Goal: Task Accomplishment & Management: Manage account settings

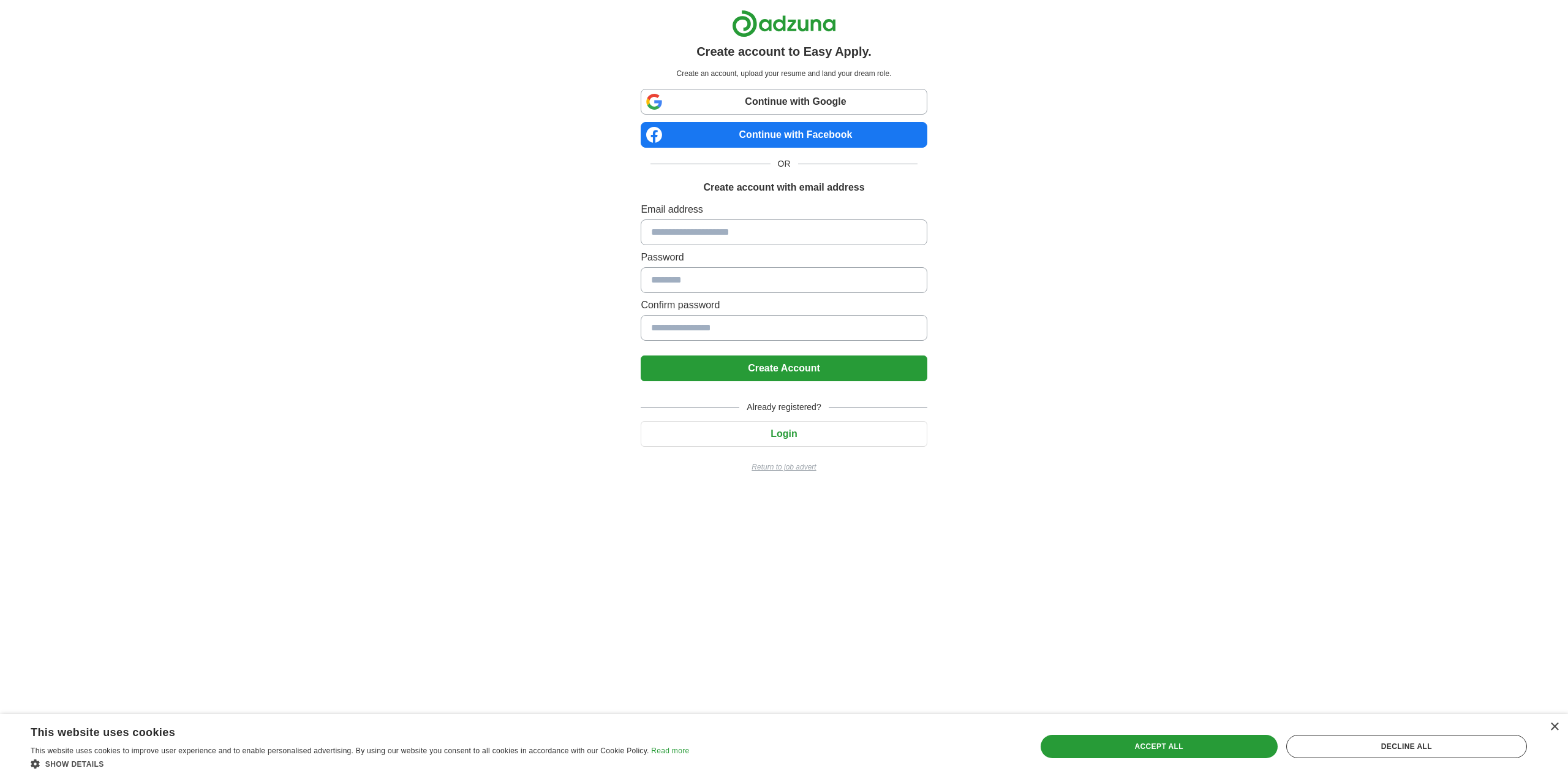
click at [682, 225] on input at bounding box center [784, 232] width 286 height 26
type input "**********"
click at [779, 284] on input at bounding box center [784, 279] width 286 height 26
drag, startPoint x: 779, startPoint y: 284, endPoint x: 740, endPoint y: 286, distance: 39.1
click at [746, 283] on input at bounding box center [784, 279] width 286 height 26
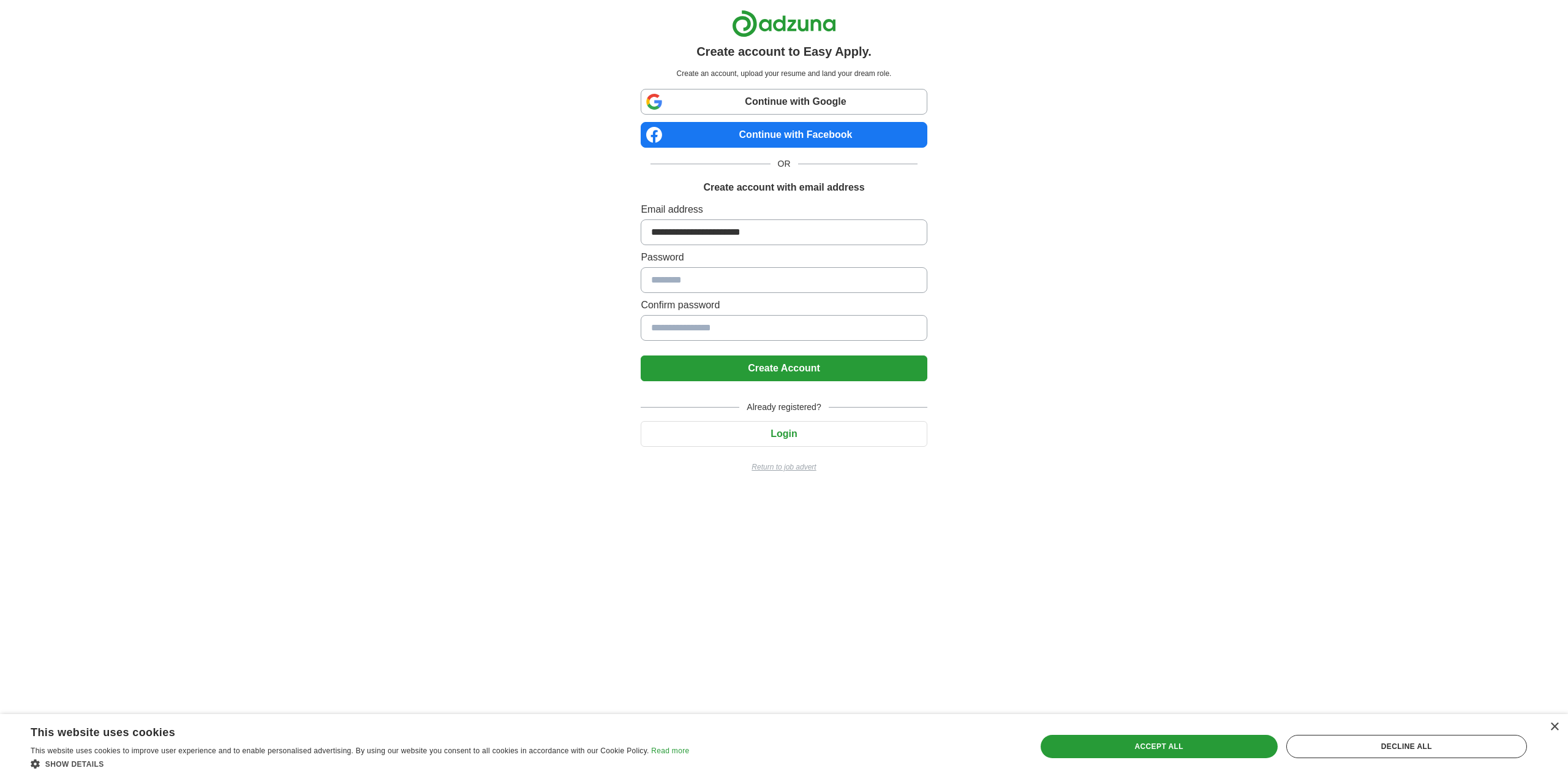
click at [730, 288] on input at bounding box center [784, 279] width 286 height 26
click at [711, 326] on input at bounding box center [784, 328] width 286 height 26
click at [705, 283] on input at bounding box center [784, 279] width 286 height 26
click at [716, 330] on input at bounding box center [784, 328] width 286 height 26
click at [717, 279] on input at bounding box center [784, 279] width 286 height 26
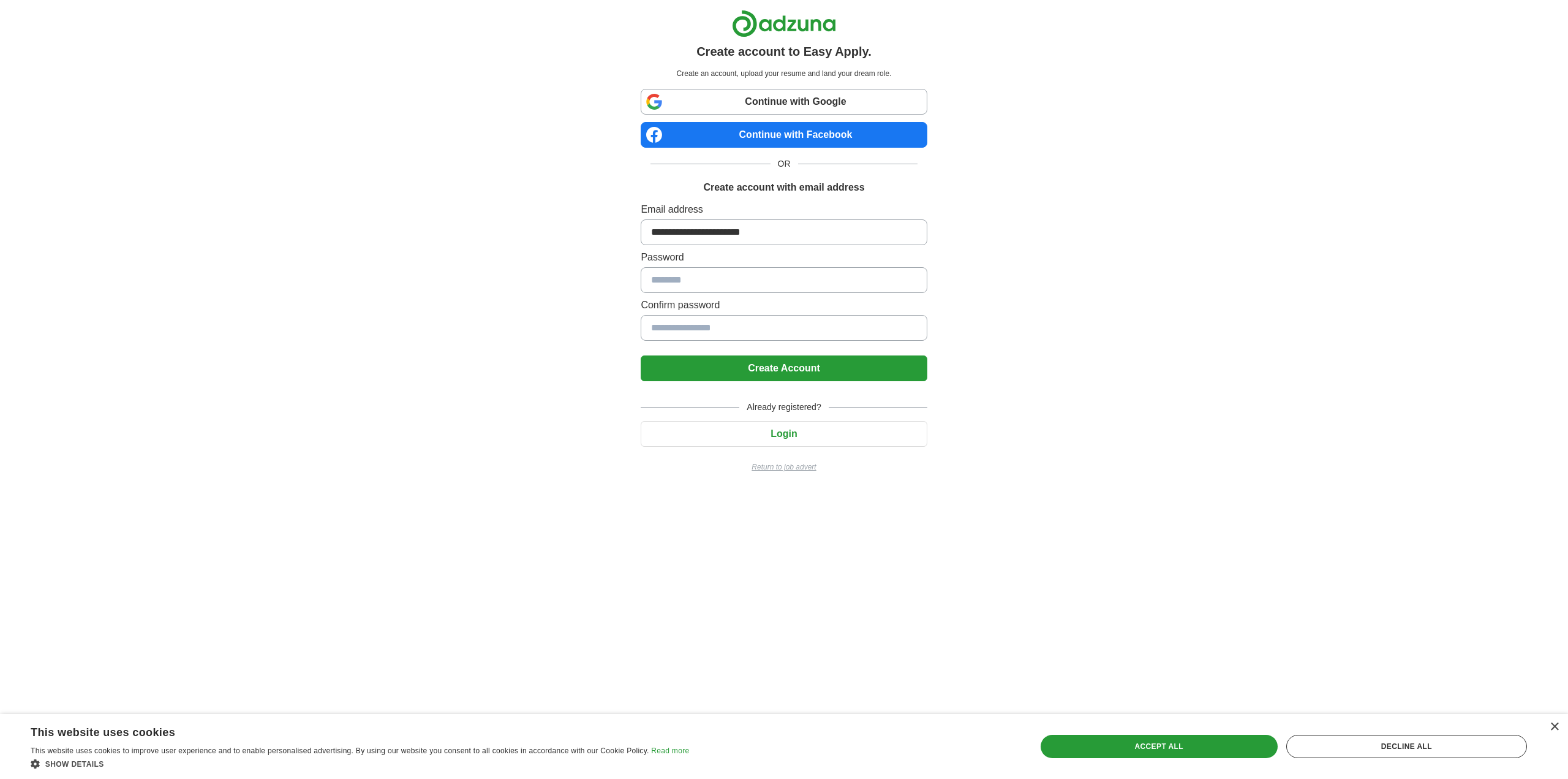
click at [717, 278] on input at bounding box center [784, 279] width 286 height 26
click at [715, 280] on input at bounding box center [784, 279] width 286 height 26
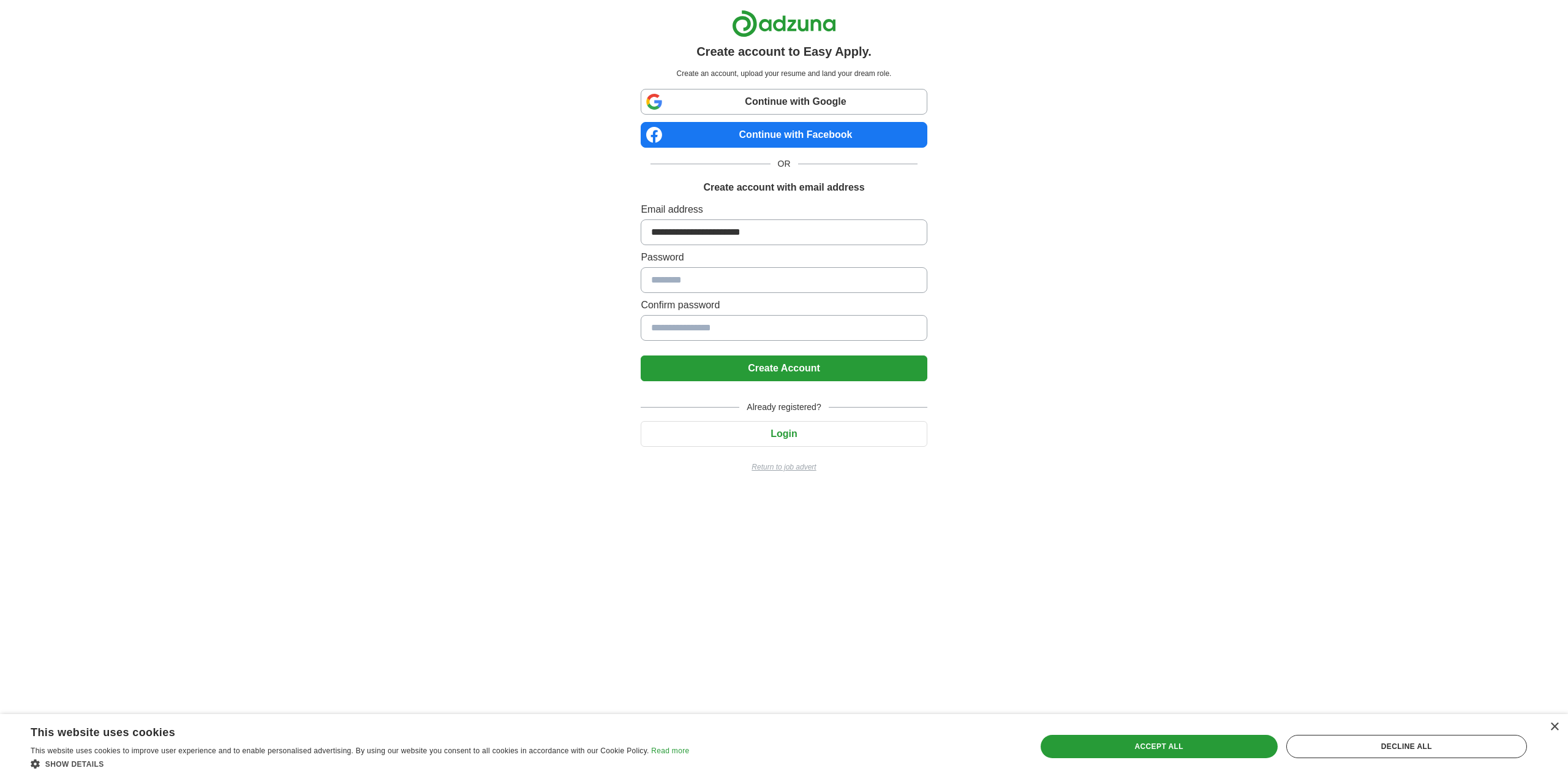
click at [710, 281] on input at bounding box center [784, 279] width 286 height 26
click at [698, 283] on input at bounding box center [784, 279] width 286 height 26
drag, startPoint x: 698, startPoint y: 283, endPoint x: 1191, endPoint y: 273, distance: 493.1
click at [1195, 269] on body "**********" at bounding box center [784, 246] width 1568 height 492
click at [686, 272] on input at bounding box center [784, 279] width 286 height 26
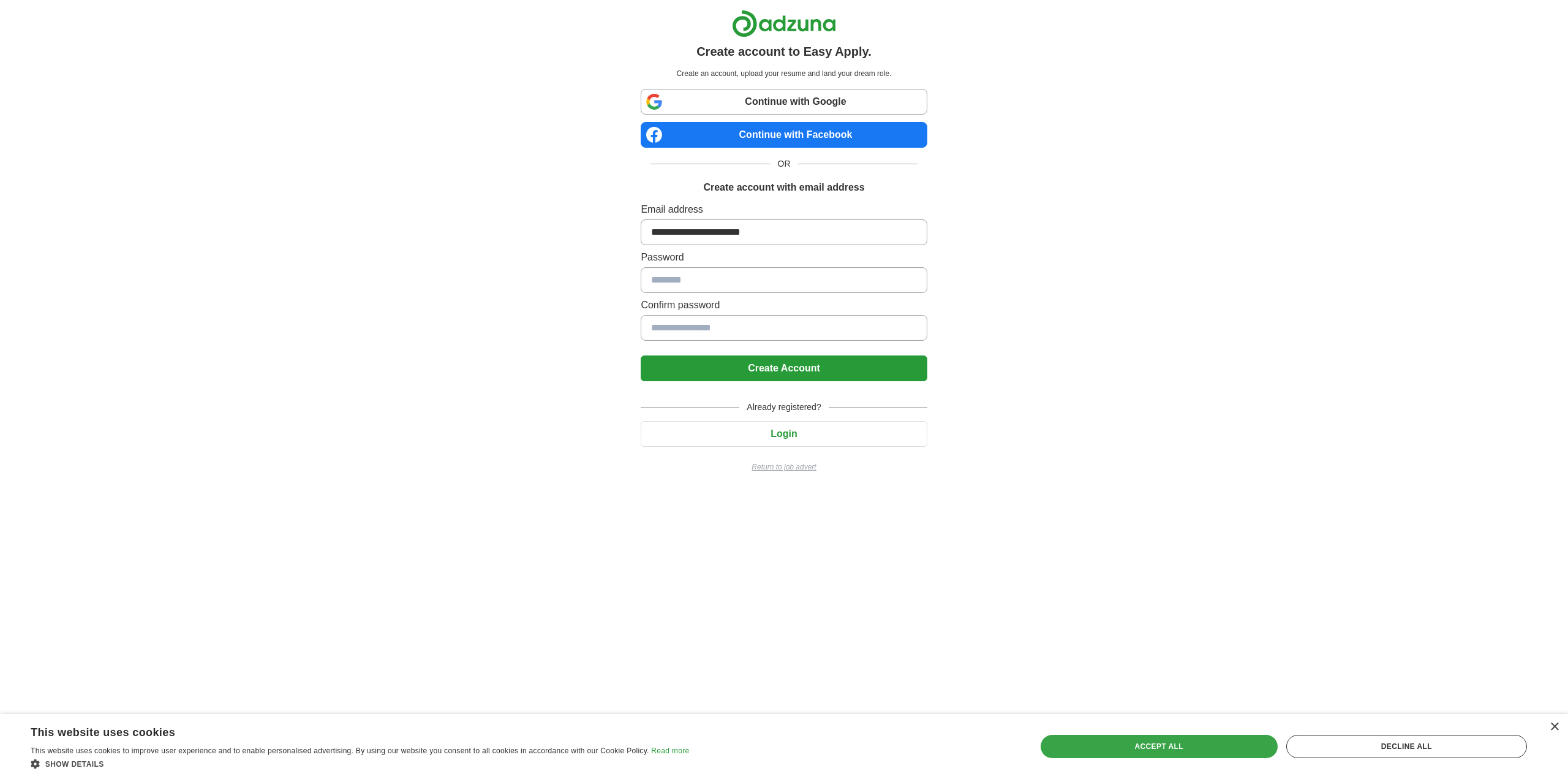
click at [1201, 745] on div "Accept all" at bounding box center [1159, 747] width 237 height 23
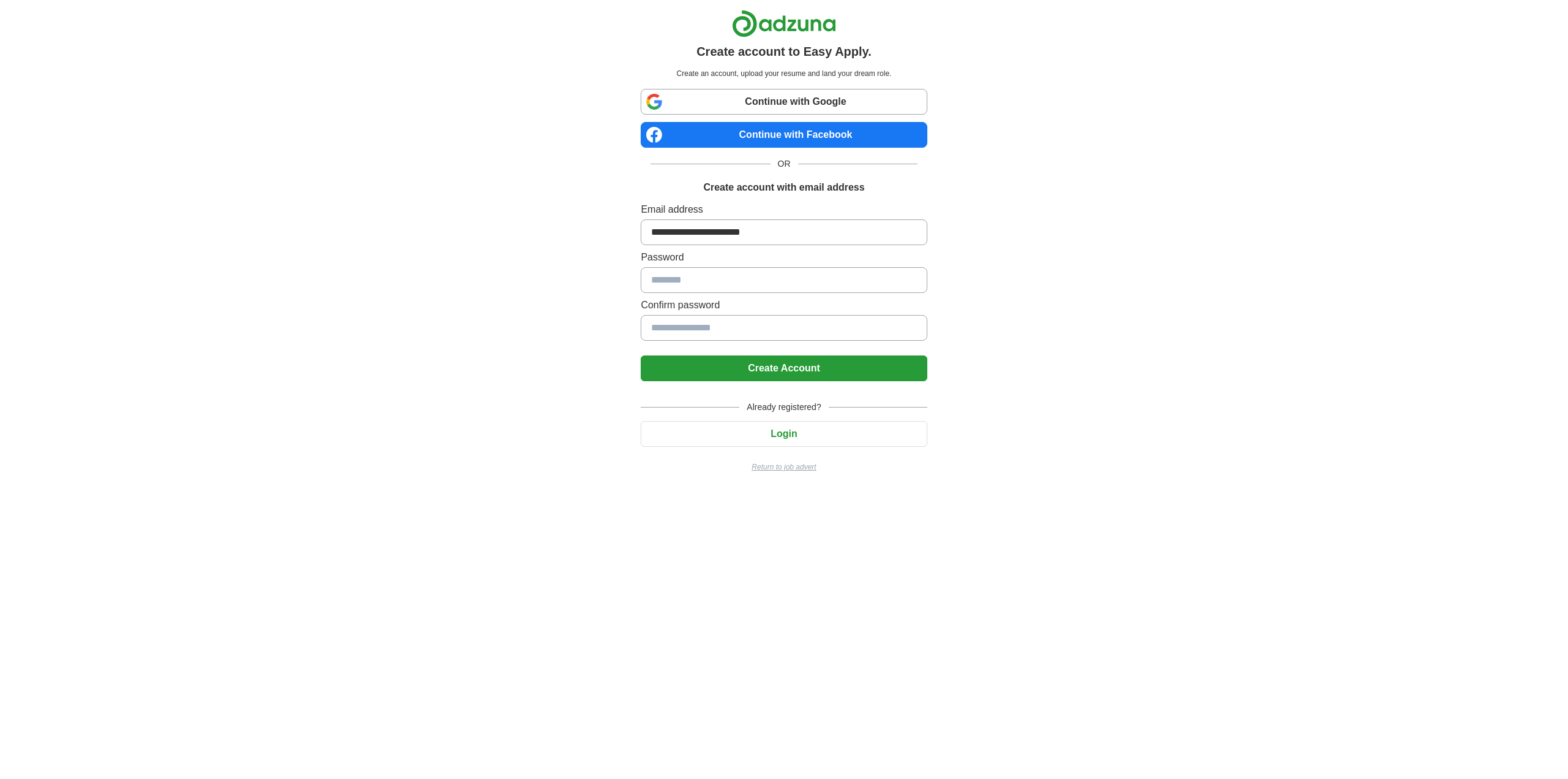
click at [726, 283] on input at bounding box center [784, 279] width 286 height 26
type input "**********"
click at [817, 431] on button "Login" at bounding box center [784, 433] width 286 height 26
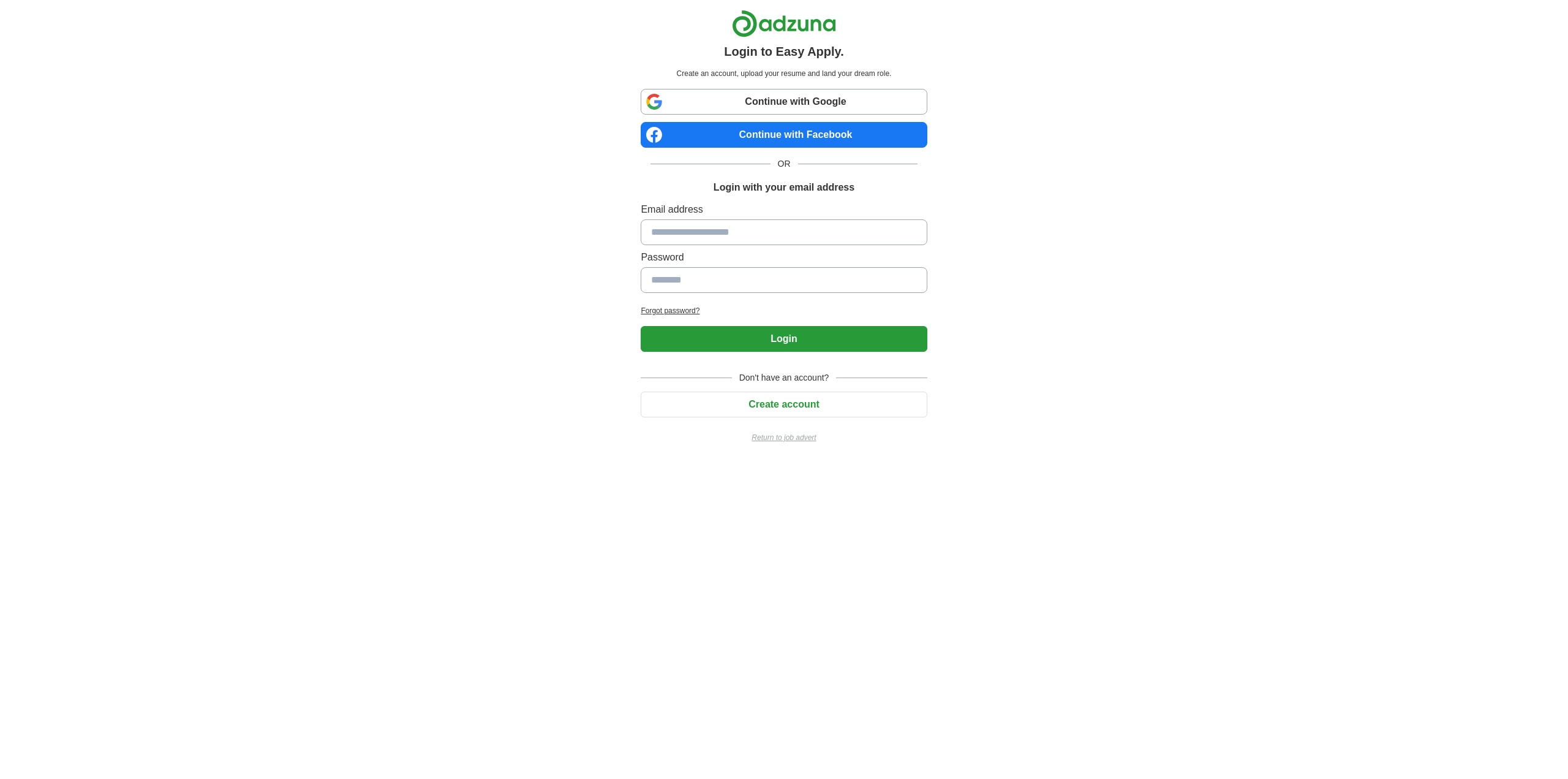
click at [717, 229] on input at bounding box center [784, 232] width 286 height 26
click at [722, 234] on input at bounding box center [784, 232] width 286 height 26
type input "**********"
click at [728, 286] on input at bounding box center [784, 279] width 286 height 26
type input "**********"
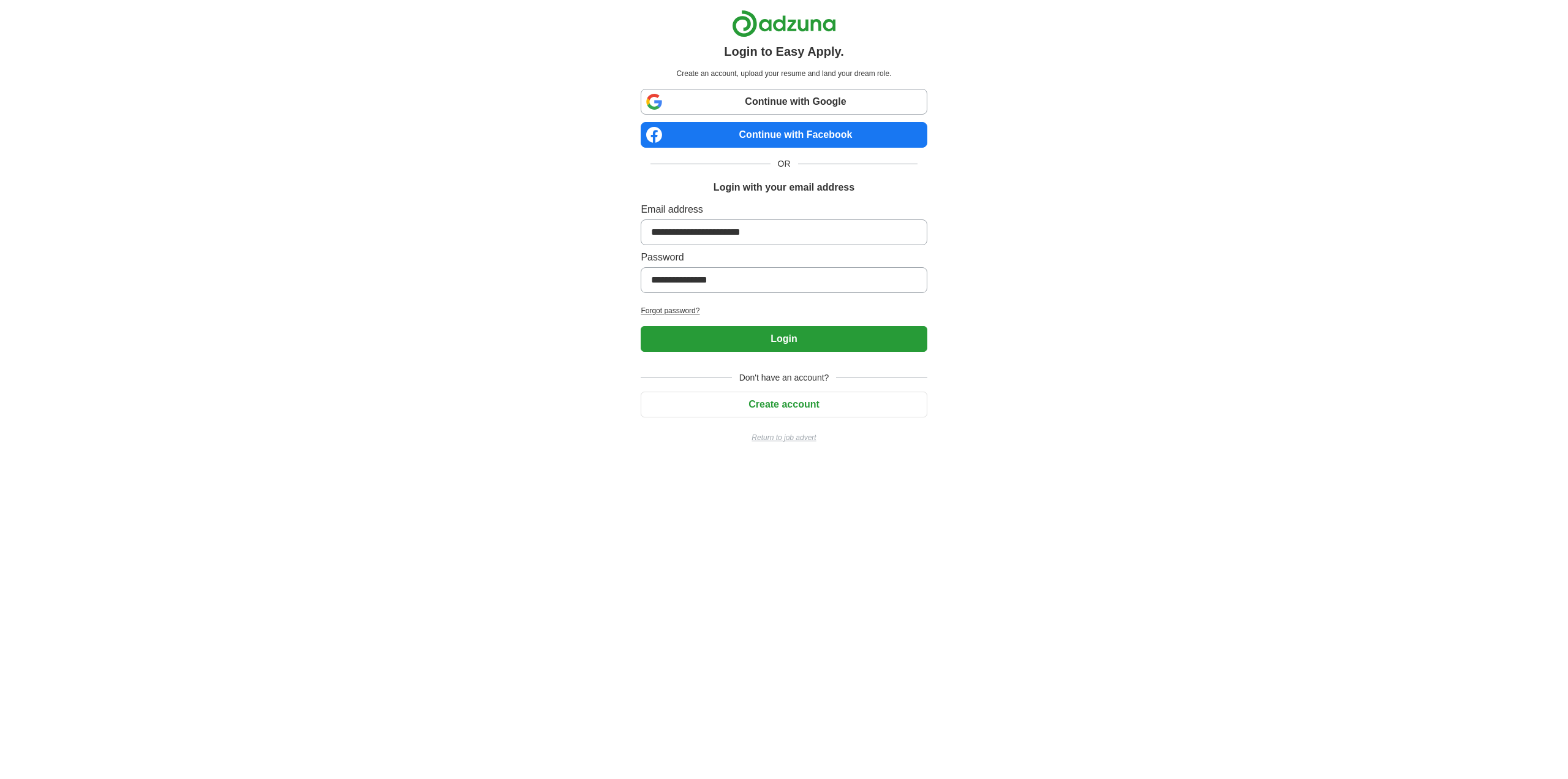
click at [773, 340] on button "Login" at bounding box center [784, 338] width 286 height 26
